Goal: Transaction & Acquisition: Purchase product/service

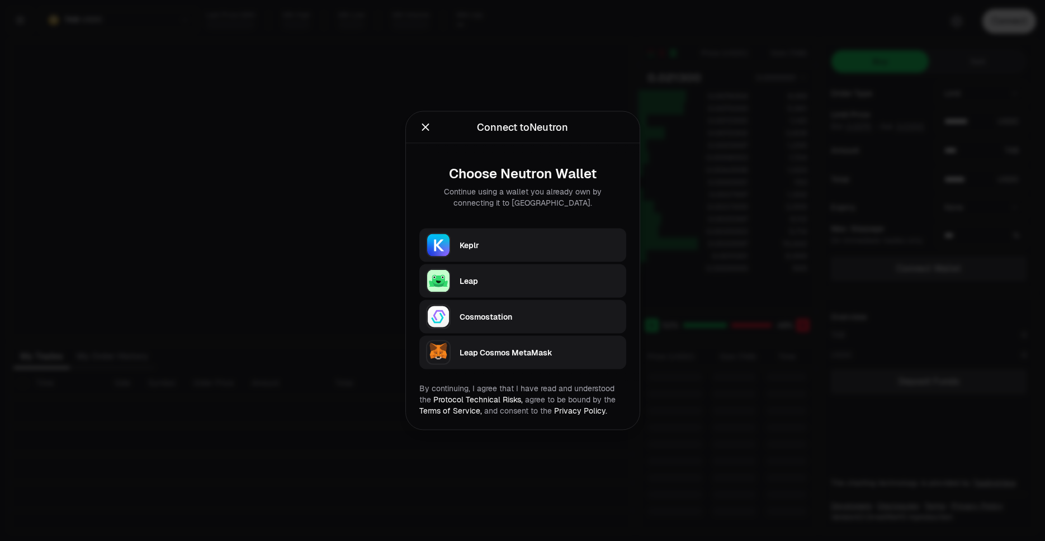
click at [530, 247] on div "Keplr" at bounding box center [540, 245] width 160 height 11
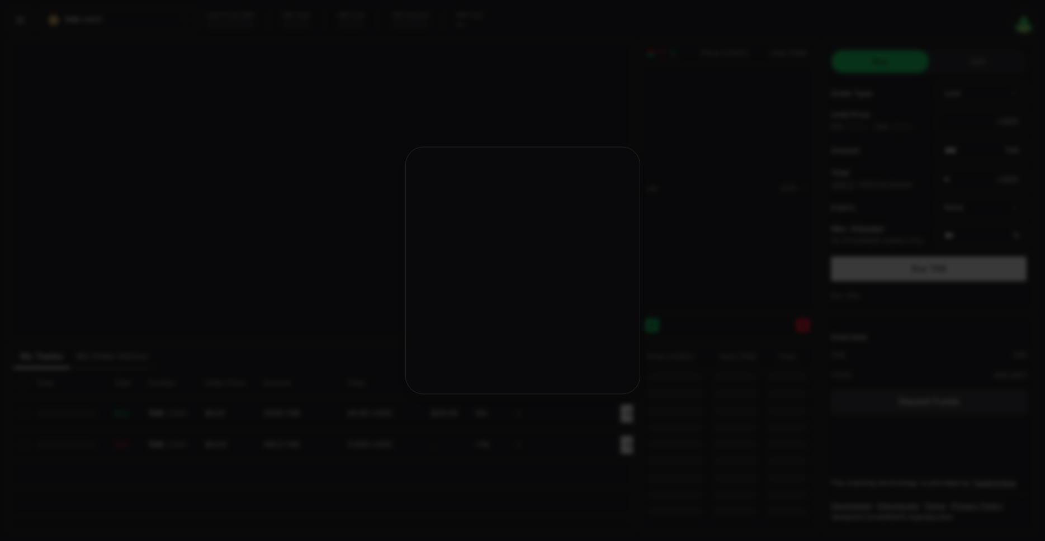
type input "********"
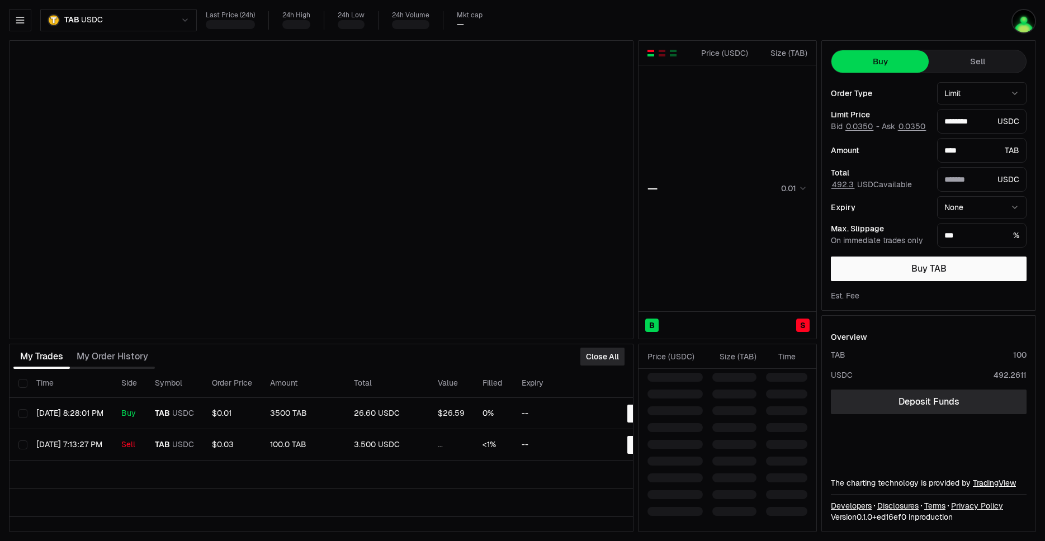
type input "*******"
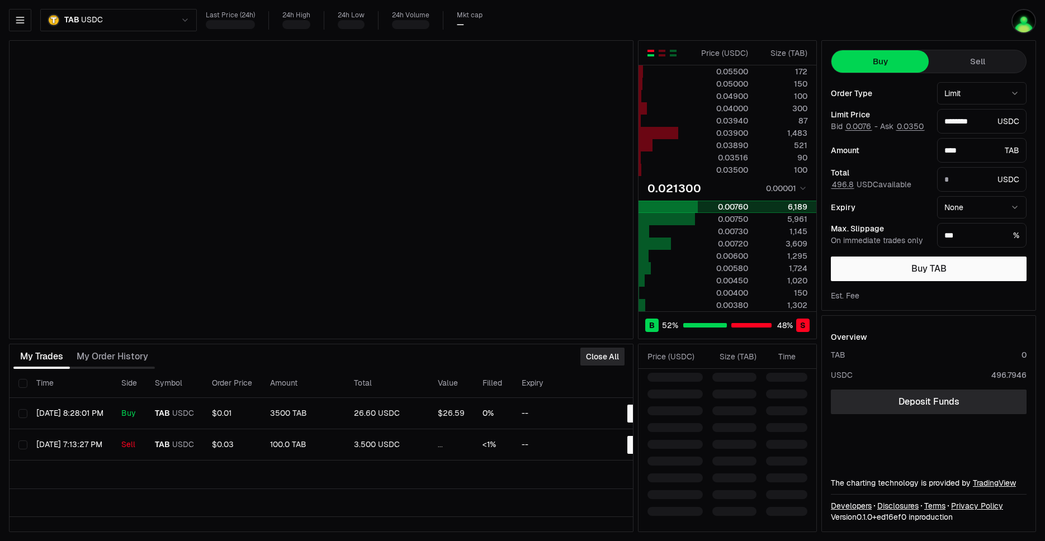
type input "*******"
